Goal: Task Accomplishment & Management: Use online tool/utility

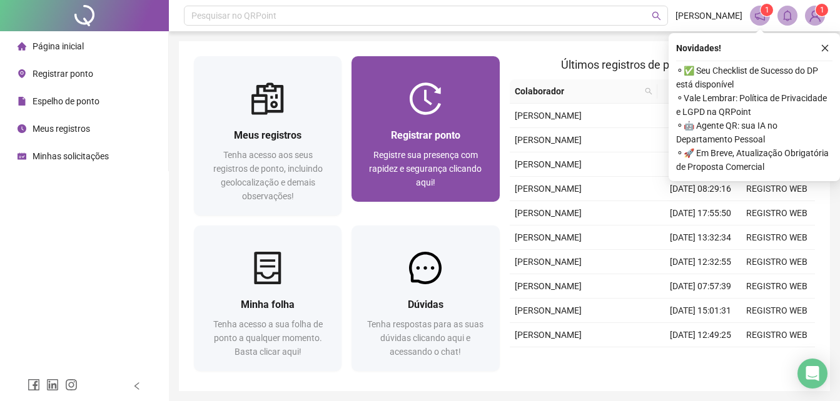
click at [448, 150] on span "Registre sua presença com rapidez e segurança clicando aqui!" at bounding box center [425, 169] width 113 height 38
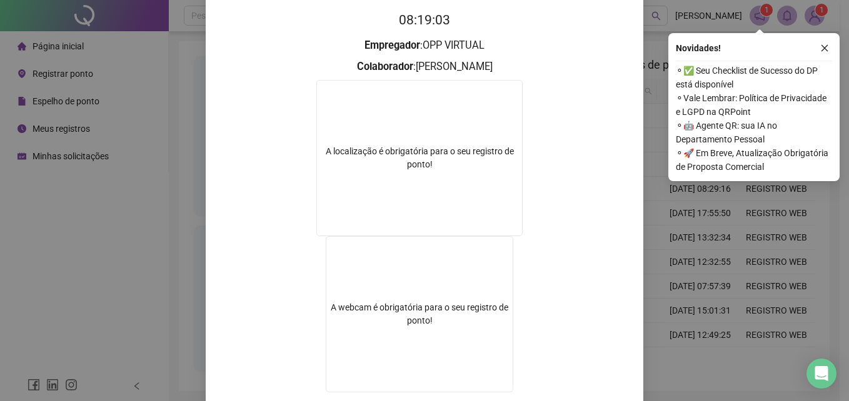
scroll to position [125, 0]
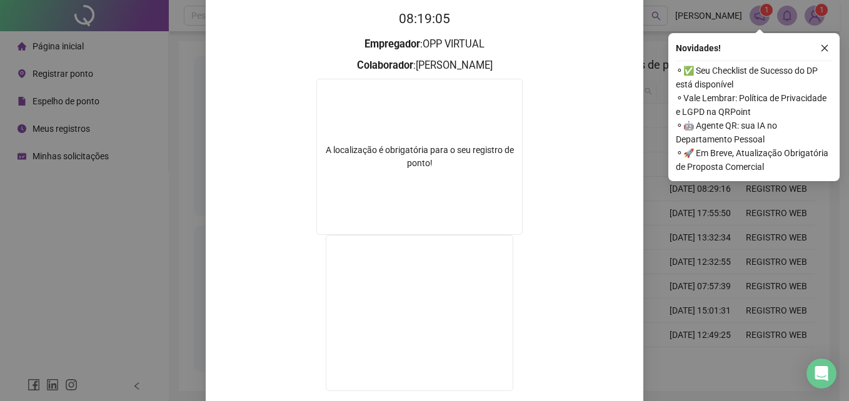
click at [256, 194] on form "A localização é obrigatória para o seu registro de ponto!" at bounding box center [425, 237] width 408 height 316
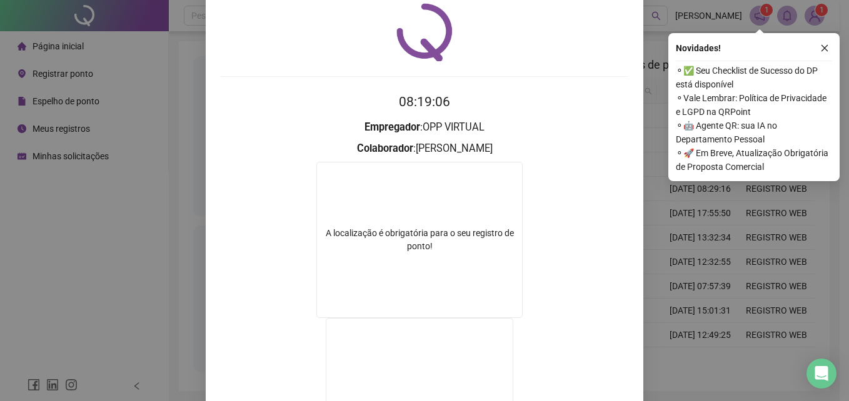
scroll to position [0, 0]
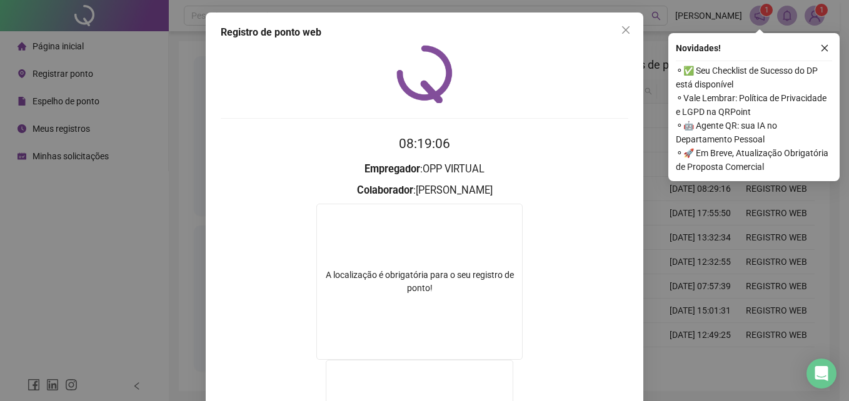
click at [623, 32] on icon "close" at bounding box center [626, 30] width 8 height 8
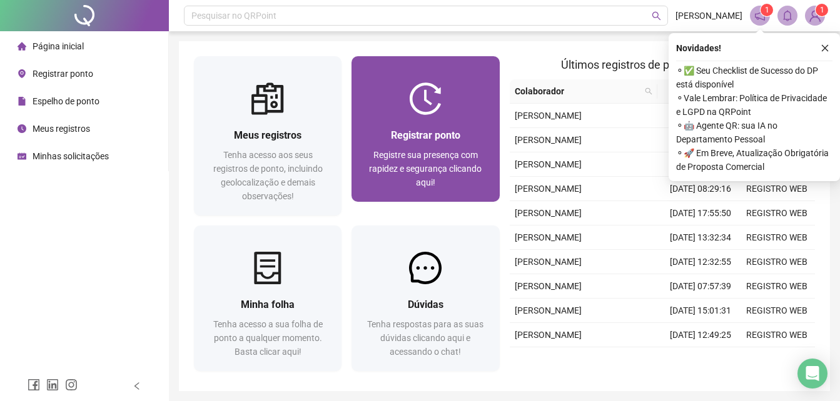
click at [433, 140] on span "Registrar ponto" at bounding box center [425, 135] width 69 height 12
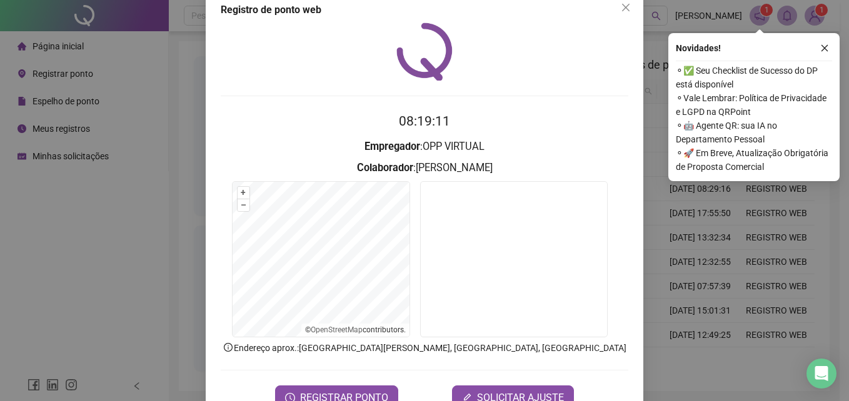
scroll to position [59, 0]
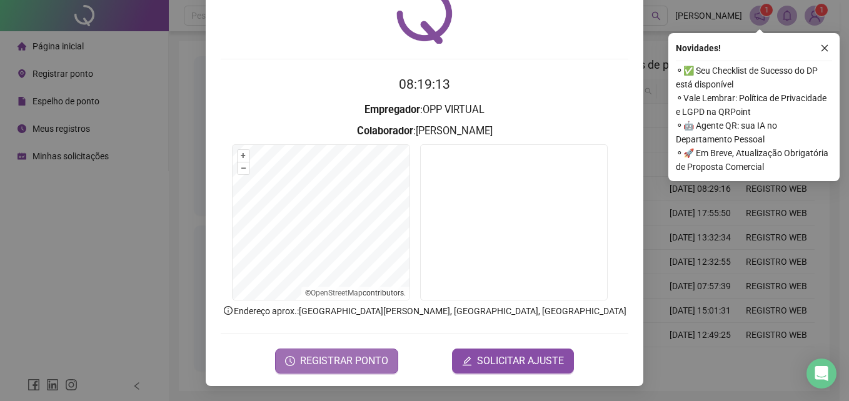
click at [335, 371] on button "REGISTRAR PONTO" at bounding box center [336, 361] width 123 height 25
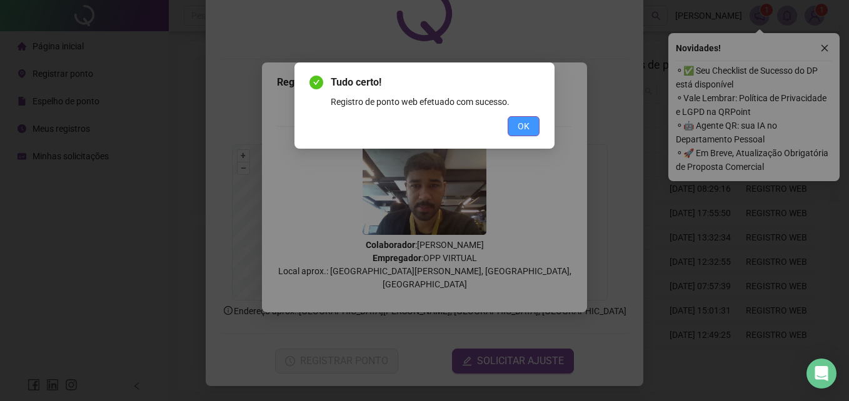
click at [516, 118] on button "OK" at bounding box center [524, 126] width 32 height 20
